Goal: Information Seeking & Learning: Compare options

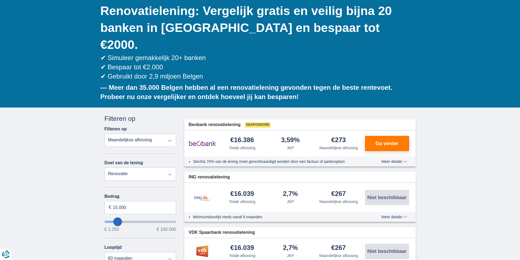
scroll to position [82, 0]
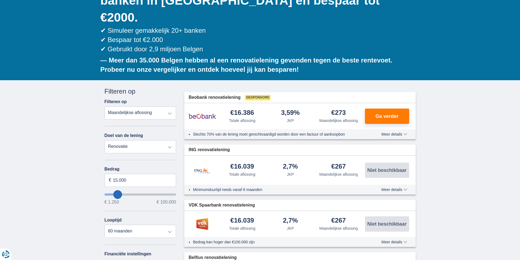
click at [171, 106] on select "Totale aflossing JKP Maandelijkse aflossing" at bounding box center [141, 112] width 72 height 13
click at [133, 174] on input "15.000" at bounding box center [141, 180] width 72 height 13
type input "15250"
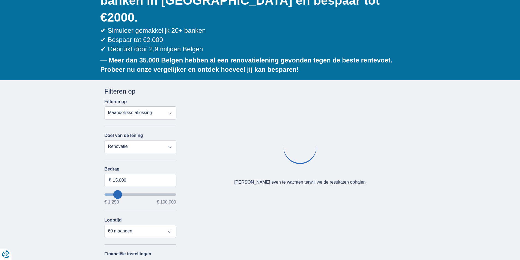
type input "19.250"
type input "20250"
type input "20.250"
select select "120"
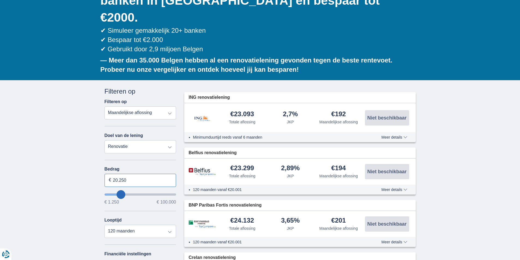
drag, startPoint x: 136, startPoint y: 162, endPoint x: 108, endPoint y: 158, distance: 28.7
click at [108, 174] on input "20.250" at bounding box center [141, 180] width 72 height 13
type input "100.000"
type input "99250"
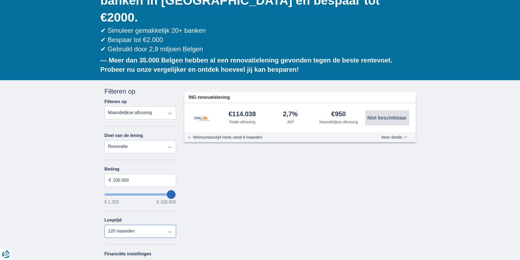
click at [169, 225] on select "12 maanden 18 maanden 24 maanden 30 maanden 36 maanden 42 maanden 48 maanden 60…" at bounding box center [141, 231] width 72 height 13
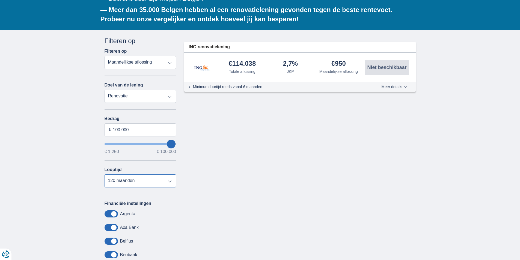
scroll to position [164, 0]
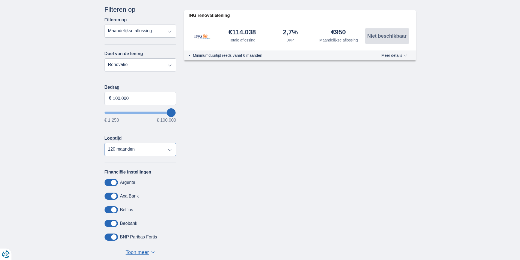
click at [172, 143] on select "12 maanden 18 maanden 24 maanden 30 maanden 36 maanden 42 maanden 48 maanden 60…" at bounding box center [141, 149] width 72 height 13
click at [171, 143] on select "12 maanden 18 maanden 24 maanden 30 maanden 36 maanden 42 maanden 48 maanden 60…" at bounding box center [141, 149] width 72 height 13
click at [168, 143] on select "12 maanden 18 maanden 24 maanden 30 maanden 36 maanden 42 maanden 48 maanden 60…" at bounding box center [141, 149] width 72 height 13
select select "96"
click at [105, 143] on select "12 maanden 18 maanden 24 maanden 30 maanden 36 maanden 42 maanden 48 maanden 60…" at bounding box center [141, 149] width 72 height 13
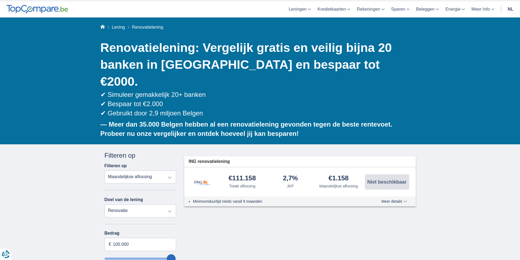
scroll to position [27, 0]
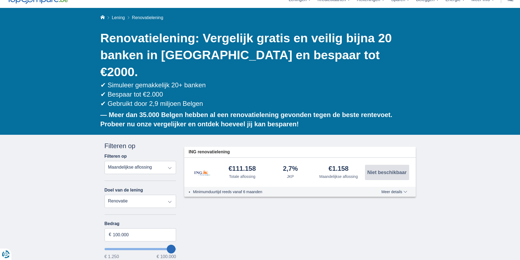
click at [403, 190] on span "Meer details" at bounding box center [394, 192] width 26 height 4
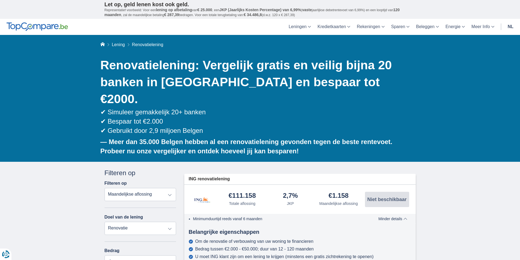
scroll to position [0, 0]
